Goal: Transaction & Acquisition: Purchase product/service

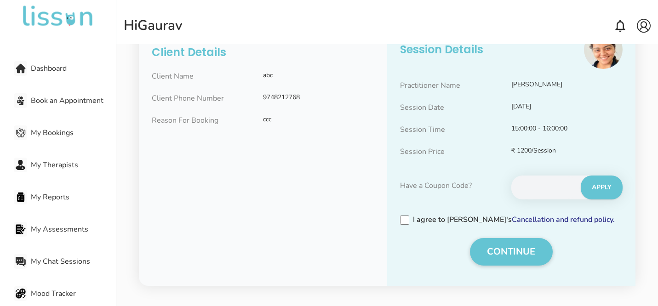
scroll to position [108, 0]
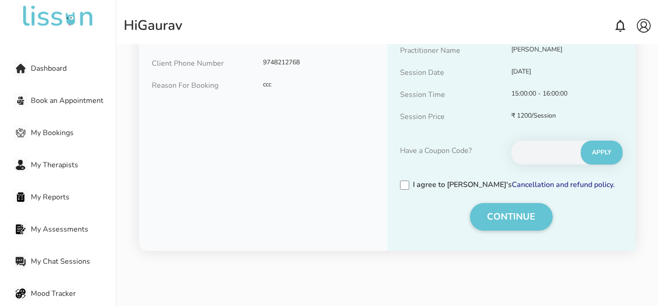
click at [538, 153] on input "text" at bounding box center [545, 153] width 68 height 22
type input "**********"
click at [603, 155] on button "APPLY" at bounding box center [601, 153] width 42 height 24
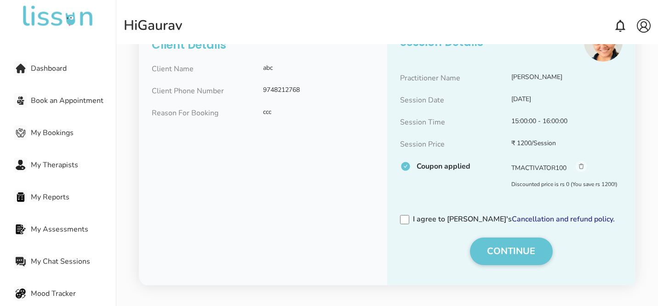
scroll to position [110, 0]
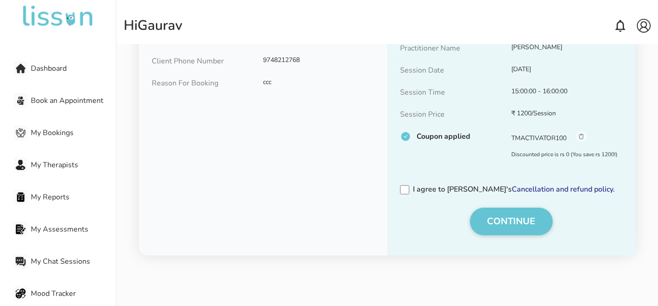
drag, startPoint x: 510, startPoint y: 138, endPoint x: 567, endPoint y: 138, distance: 57.5
click at [567, 138] on div "TMACTIVATOR100 Remove Coupon" at bounding box center [566, 138] width 111 height 14
drag, startPoint x: 567, startPoint y: 138, endPoint x: 508, endPoint y: 139, distance: 58.9
click at [508, 139] on div "Coupon applied TMACTIVATOR100 Remove Coupon Discounted price is rs 0 (You save …" at bounding box center [511, 144] width 223 height 27
copy div "TMACTIVATOR100"
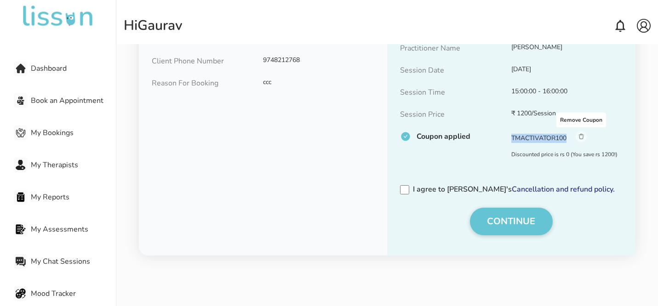
click at [585, 135] on img at bounding box center [581, 136] width 11 height 11
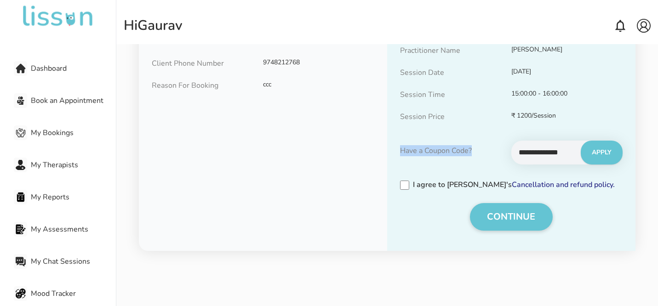
scroll to position [108, 0]
click at [43, 65] on span "Dashboard" at bounding box center [73, 68] width 85 height 11
click at [19, 74] on div at bounding box center [20, 68] width 13 height 15
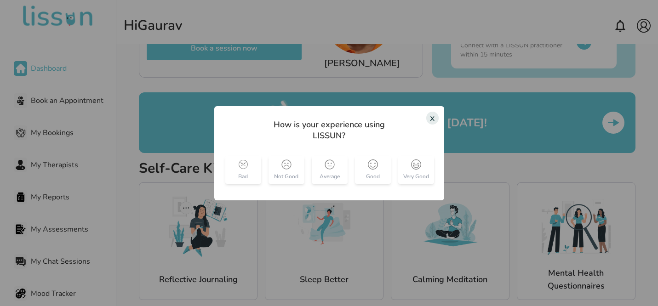
click at [433, 119] on div "x" at bounding box center [432, 118] width 12 height 13
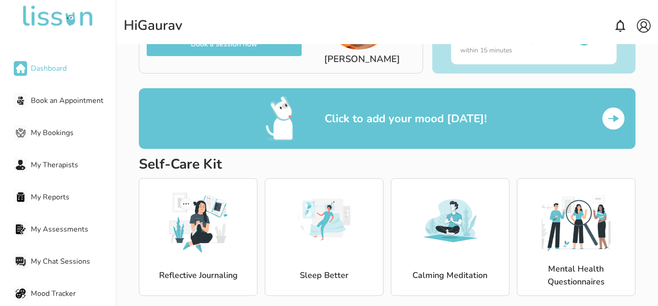
scroll to position [124, 0]
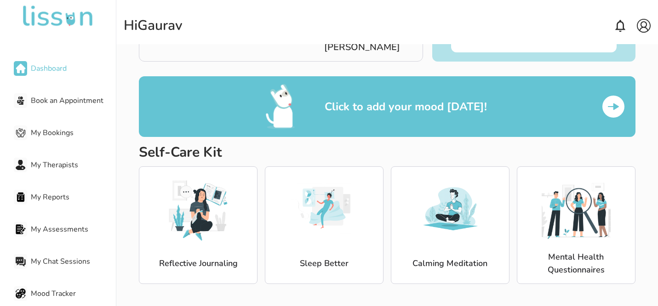
click at [651, 25] on div "Hi [PERSON_NAME]" at bounding box center [387, 22] width 542 height 44
click at [644, 27] on img at bounding box center [644, 26] width 14 height 14
click at [629, 59] on div "Logout" at bounding box center [628, 60] width 43 height 17
